Goal: Navigation & Orientation: Find specific page/section

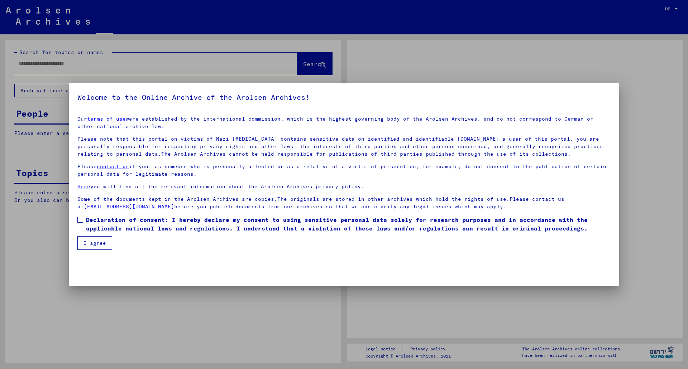
type input "********"
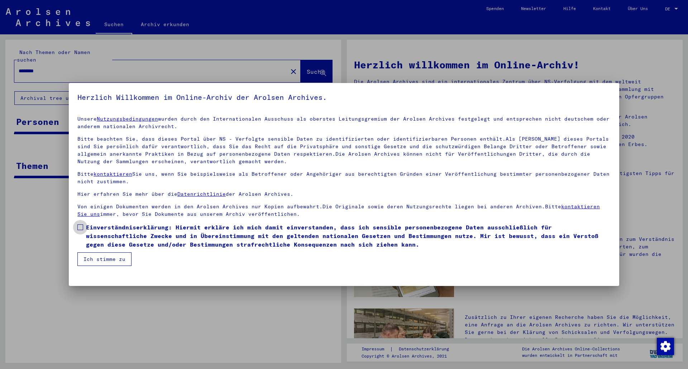
click at [81, 228] on span at bounding box center [80, 228] width 6 height 6
click at [100, 261] on button "Ich stimme zu" at bounding box center [104, 259] width 54 height 14
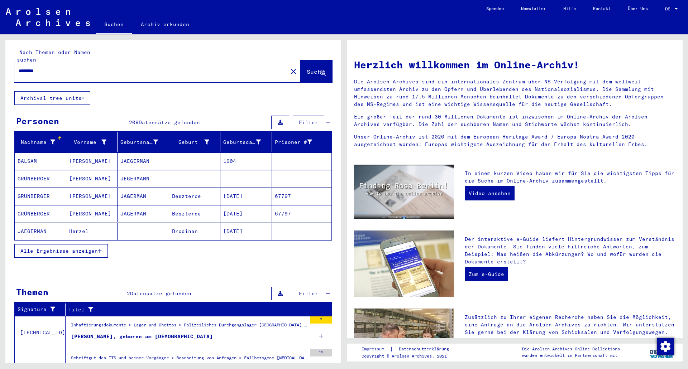
click at [194, 253] on div "Alle Ergebnisse anzeigen" at bounding box center [172, 251] width 317 height 21
click at [160, 249] on div "Alle Ergebnisse anzeigen" at bounding box center [172, 251] width 317 height 21
click at [674, 8] on div at bounding box center [676, 9] width 4 height 2
click at [665, 13] on span "English" at bounding box center [658, 12] width 18 height 5
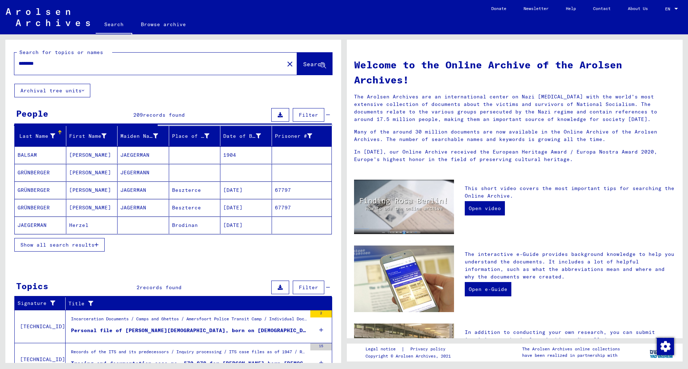
click at [582, 216] on div "This short video covers the most important tips for searching the Online Archiv…" at bounding box center [569, 207] width 221 height 54
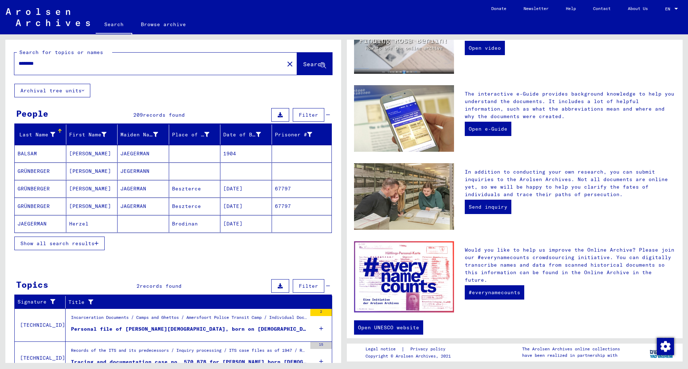
scroll to position [168, 0]
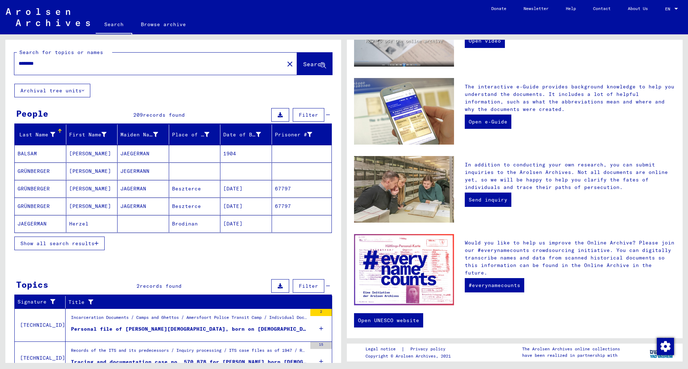
click at [529, 197] on div "In addition to conducting your own research, you can submit inquiries to the Ar…" at bounding box center [569, 189] width 221 height 67
click at [510, 303] on div "Welcome to the Online Archive of the Arolsen Archives! The Arolsen Archives are…" at bounding box center [514, 104] width 321 height 442
click at [554, 283] on div "Would you like to help us improve the Online Archive? Please join our #everynam…" at bounding box center [569, 269] width 221 height 71
click at [486, 311] on div "Welcome to the Online Archive of the Arolsen Archives! The Arolsen Archives are…" at bounding box center [514, 104] width 321 height 442
click at [159, 24] on link "Browse archive" at bounding box center [163, 24] width 62 height 17
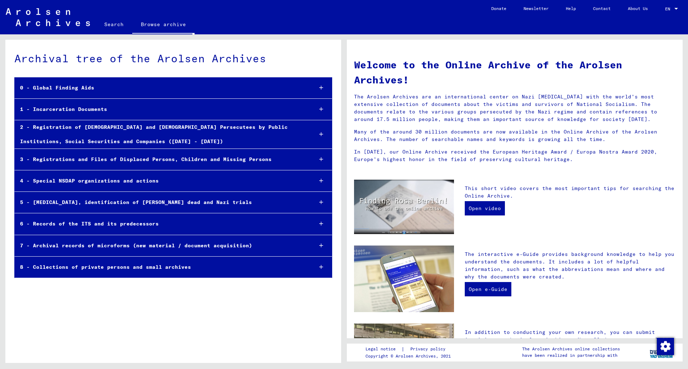
click at [229, 265] on div "8 - Collections of private persons and small archives" at bounding box center [161, 267] width 292 height 14
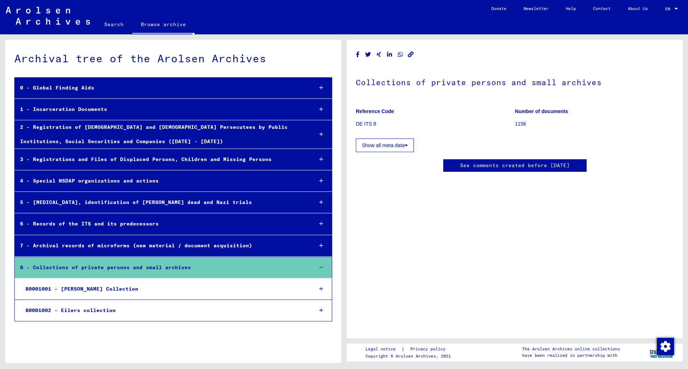
click at [197, 286] on div "80001001 - [PERSON_NAME] Collection" at bounding box center [163, 289] width 287 height 14
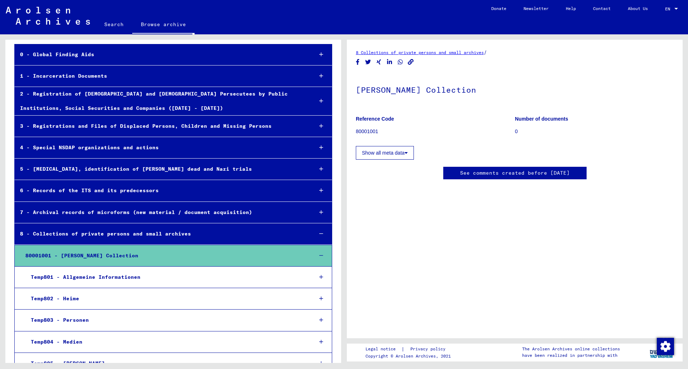
scroll to position [70, 0]
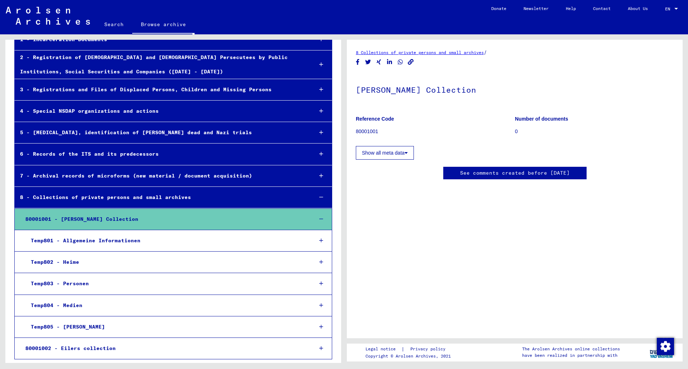
click at [140, 330] on div "Temp805 - [PERSON_NAME]" at bounding box center [166, 327] width 282 height 14
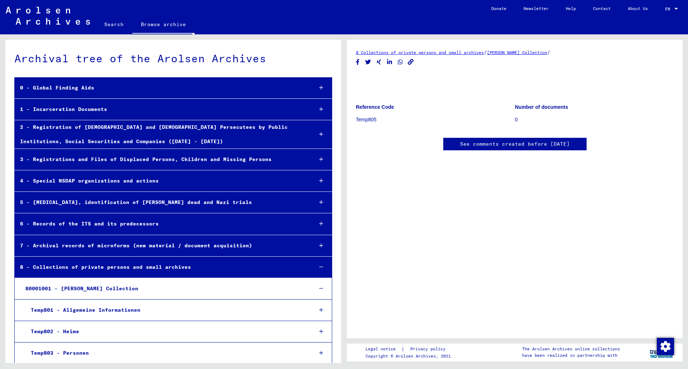
click at [93, 244] on div "7 - Archival records of microforms (new material / document acquisition)" at bounding box center [161, 246] width 293 height 14
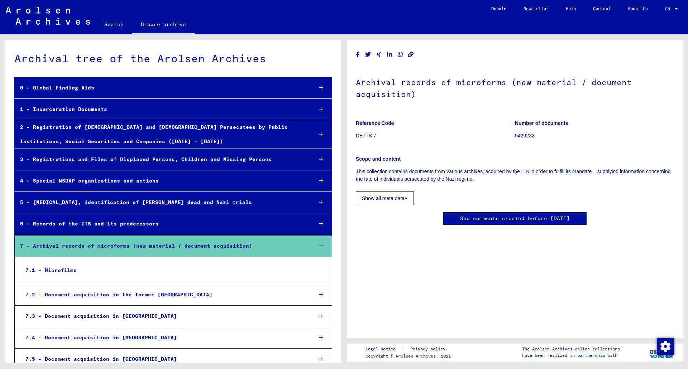
scroll to position [302, 0]
click at [75, 294] on div "7.2 - Document acquisition in the former [GEOGRAPHIC_DATA]" at bounding box center [163, 295] width 287 height 14
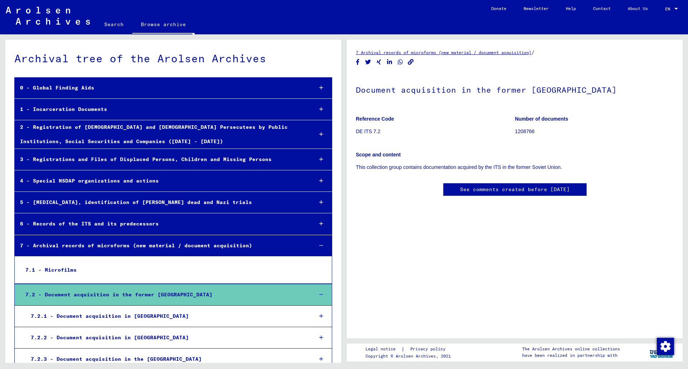
scroll to position [109, 0]
click at [74, 316] on div "7.2.1 - Document acquisition in [GEOGRAPHIC_DATA]" at bounding box center [166, 316] width 282 height 14
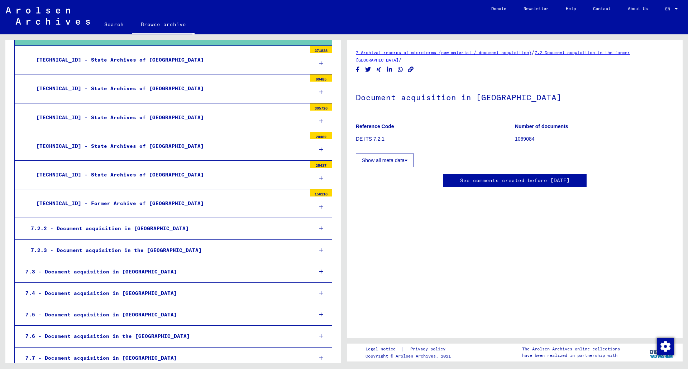
scroll to position [322, 0]
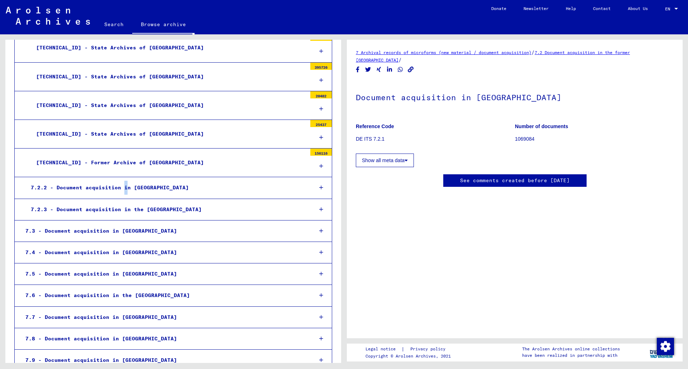
click at [124, 186] on div "7.2.2 - Document acquisition in [GEOGRAPHIC_DATA]" at bounding box center [166, 188] width 282 height 14
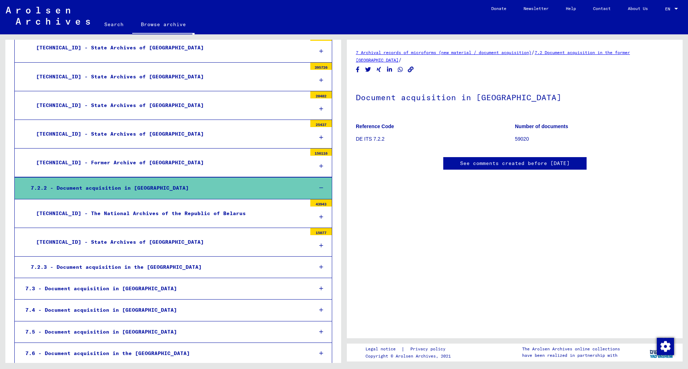
click at [179, 218] on div "[TECHNICAL_ID] - The National Archives of the Republic of Belarus" at bounding box center [169, 214] width 276 height 14
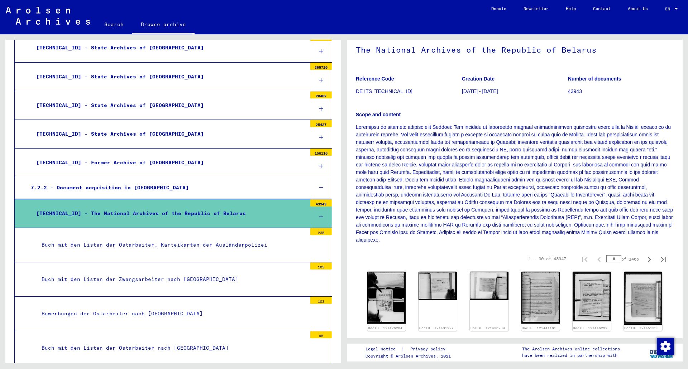
scroll to position [36, 0]
